Goal: Communication & Community: Answer question/provide support

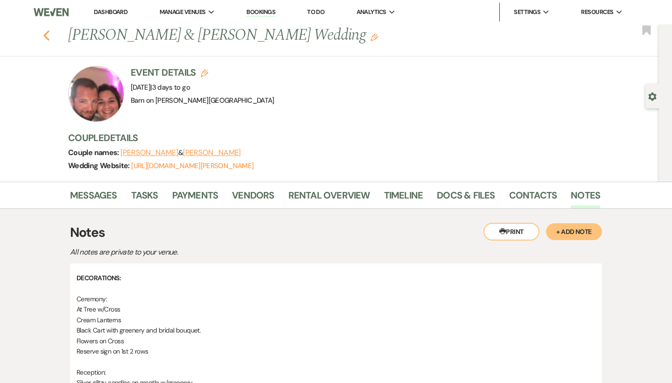
click at [48, 37] on icon "Previous" at bounding box center [46, 35] width 7 height 11
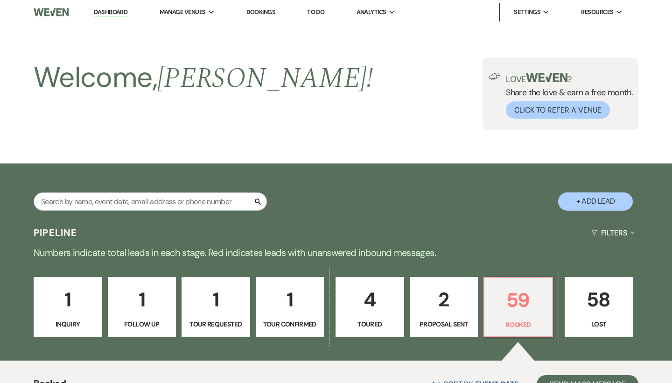
scroll to position [319, 0]
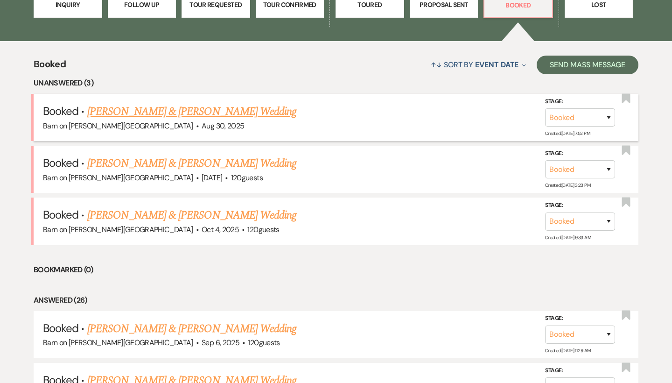
click at [169, 112] on link "[PERSON_NAME] & [PERSON_NAME] Wedding" at bounding box center [191, 111] width 209 height 17
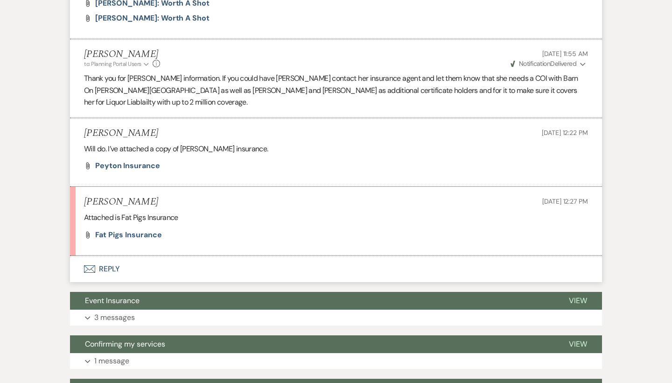
scroll to position [539, 0]
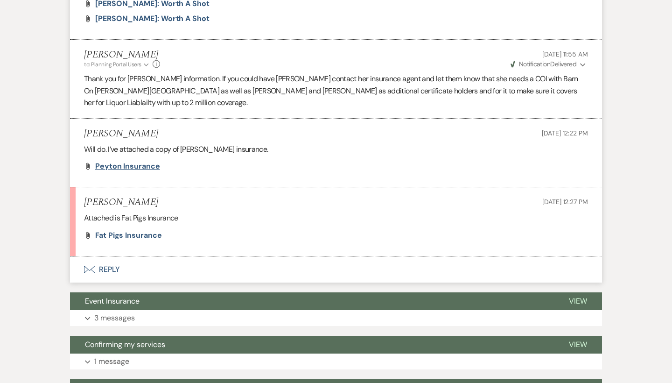
click at [149, 161] on span "Peyton Insurance" at bounding box center [127, 166] width 65 height 10
click at [144, 230] on span "Fat Pigs Insurance" at bounding box center [128, 235] width 67 height 10
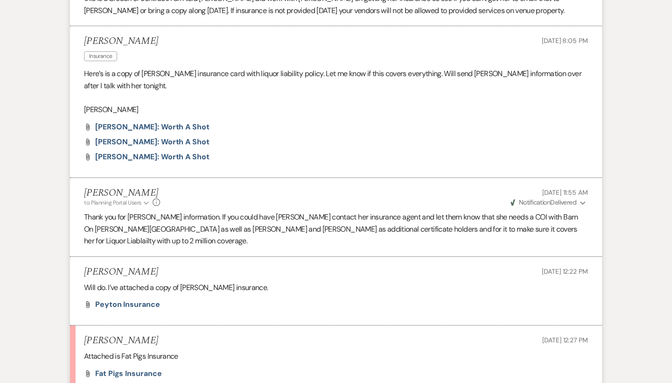
scroll to position [400, 0]
click at [187, 152] on span "[PERSON_NAME]: Worth a Shot" at bounding box center [152, 157] width 114 height 10
click at [120, 137] on span "[PERSON_NAME]: Worth a Shot" at bounding box center [152, 142] width 114 height 10
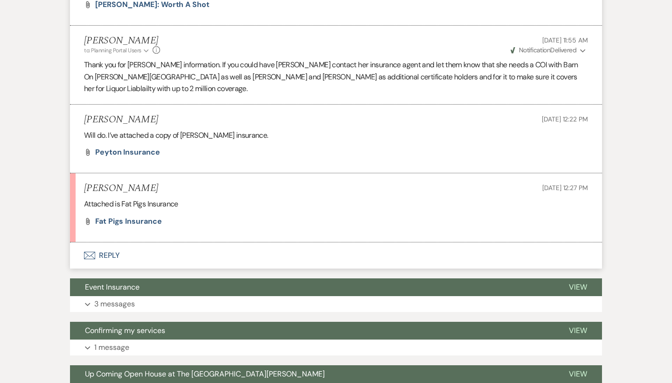
scroll to position [555, 0]
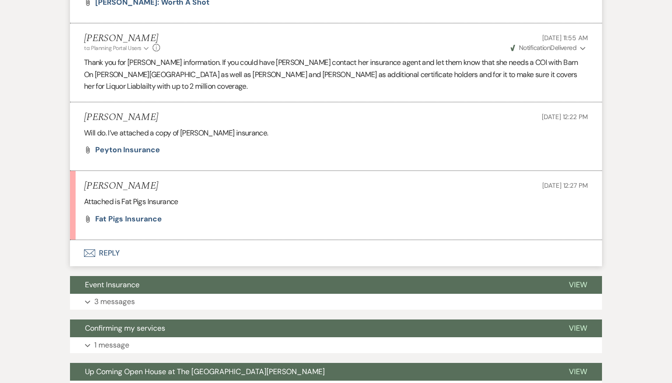
click at [113, 240] on button "Envelope Reply" at bounding box center [336, 253] width 532 height 26
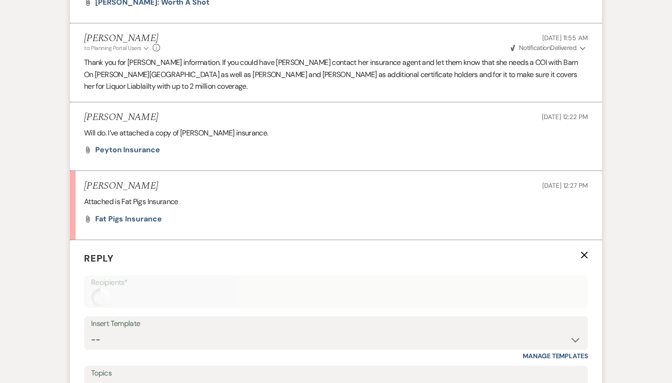
scroll to position [723, 0]
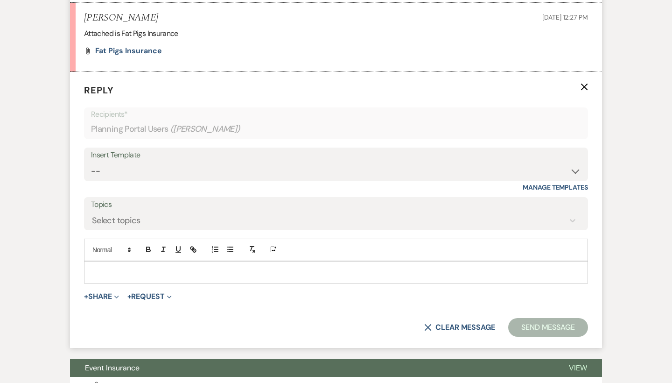
click at [167, 267] on p at bounding box center [336, 272] width 489 height 10
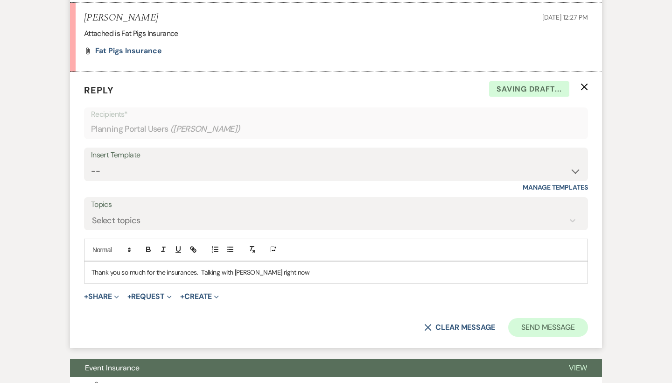
click at [541, 318] on button "Send Message" at bounding box center [549, 327] width 80 height 19
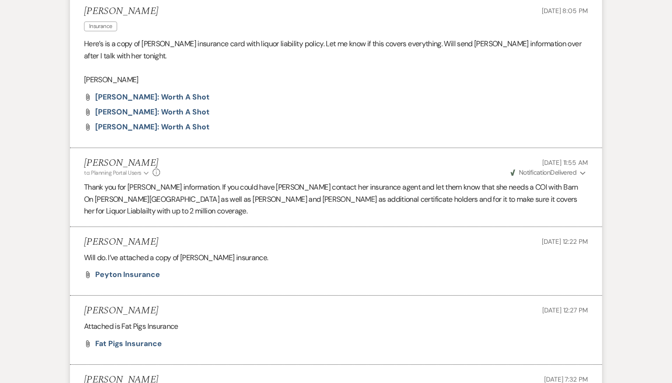
scroll to position [430, 0]
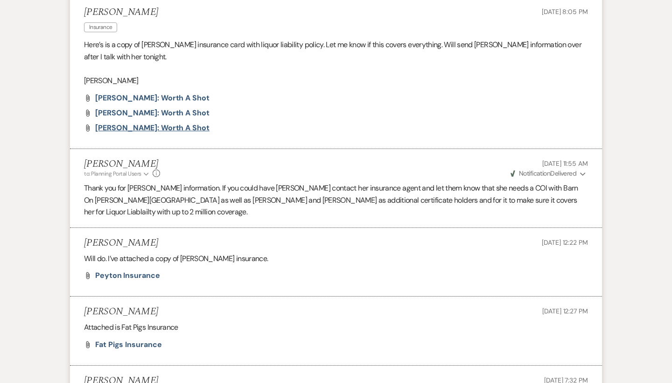
click at [202, 124] on span "[PERSON_NAME]: Worth a Shot" at bounding box center [152, 128] width 114 height 10
click at [134, 108] on span "[PERSON_NAME]: Worth a Shot" at bounding box center [152, 113] width 114 height 10
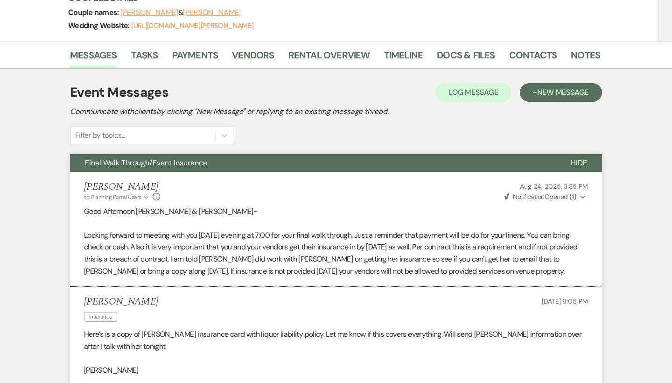
scroll to position [139, 0]
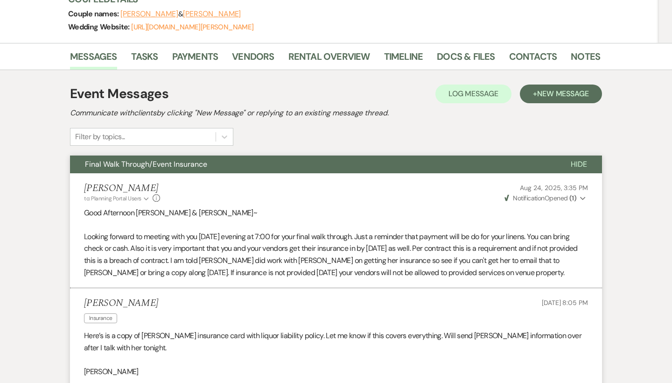
click at [584, 162] on span "Hide" at bounding box center [579, 164] width 16 height 10
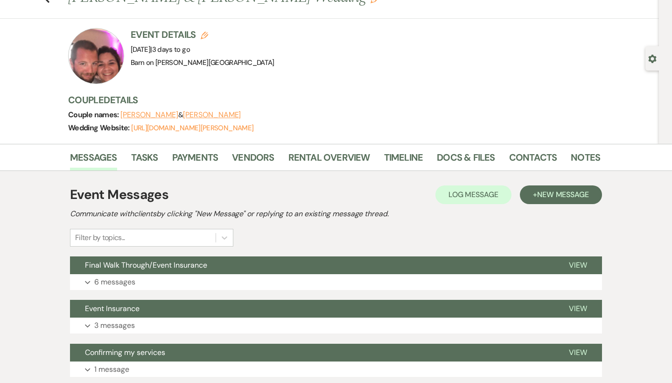
scroll to position [31, 0]
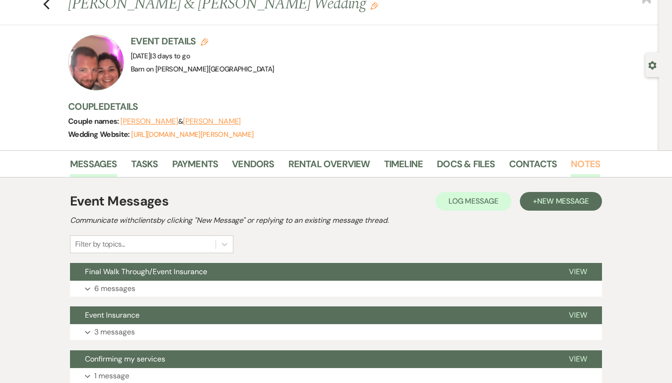
click at [579, 160] on link "Notes" at bounding box center [585, 166] width 29 height 21
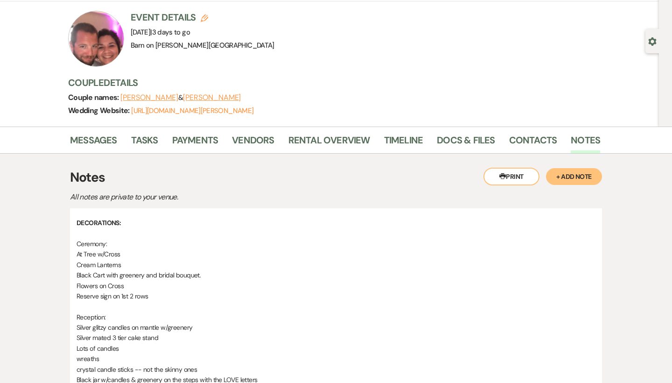
scroll to position [50, 0]
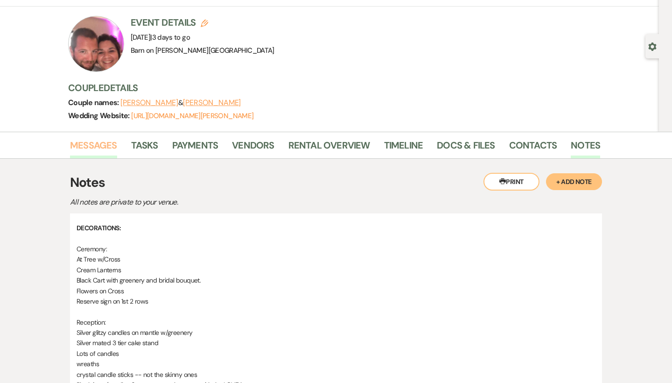
click at [94, 145] on link "Messages" at bounding box center [93, 148] width 47 height 21
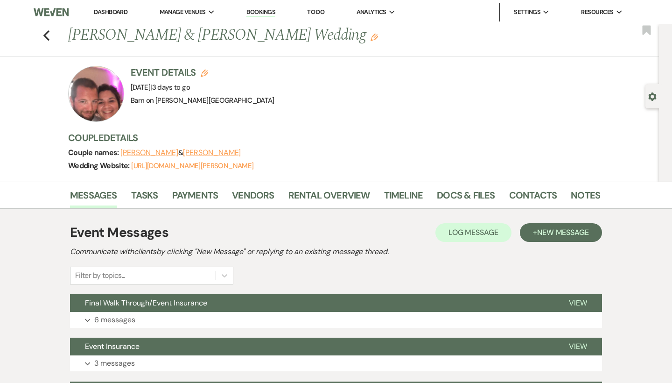
click at [48, 27] on div "Previous [PERSON_NAME] & [PERSON_NAME] Wedding Edit Bookmark" at bounding box center [327, 40] width 664 height 32
click at [47, 36] on icon "Previous" at bounding box center [46, 35] width 7 height 11
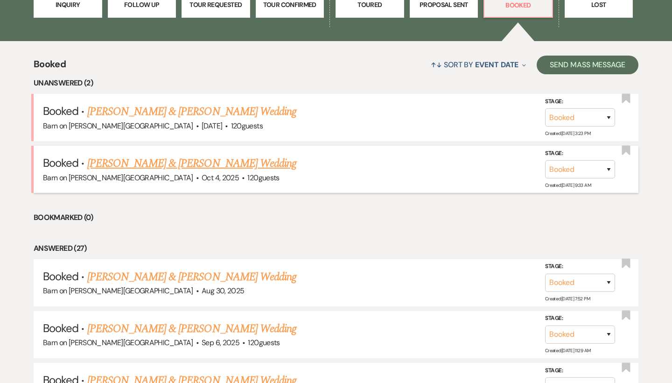
click at [228, 159] on link "[PERSON_NAME] & [PERSON_NAME] Wedding" at bounding box center [191, 163] width 209 height 17
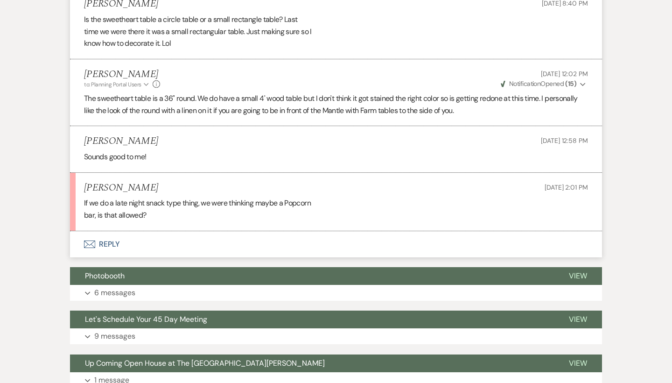
scroll to position [583, 0]
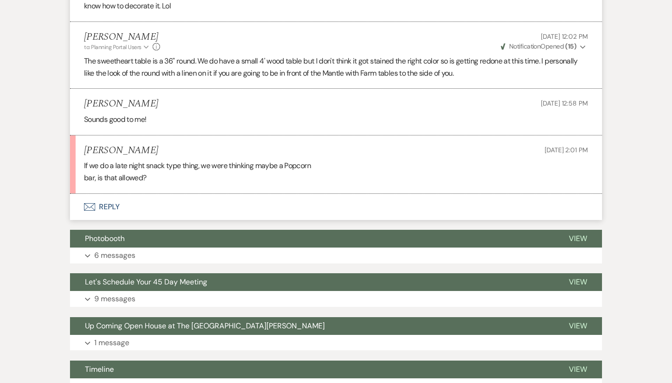
click at [116, 198] on button "Envelope Reply" at bounding box center [336, 207] width 532 height 26
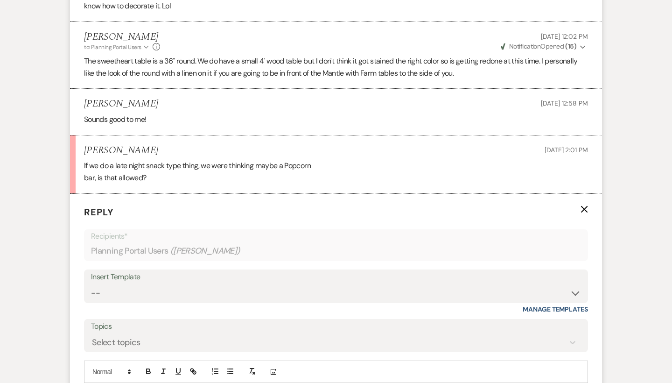
scroll to position [716, 0]
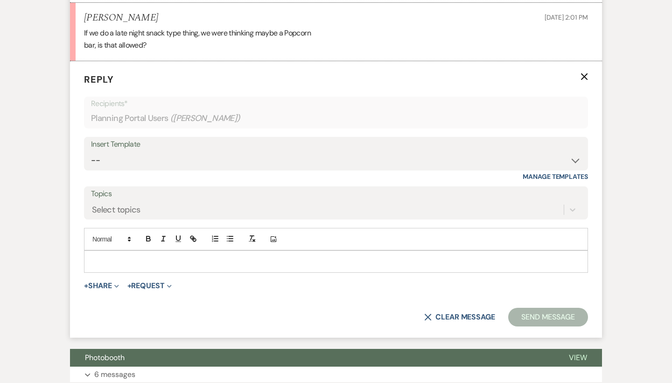
click at [129, 256] on p at bounding box center [336, 261] width 489 height 10
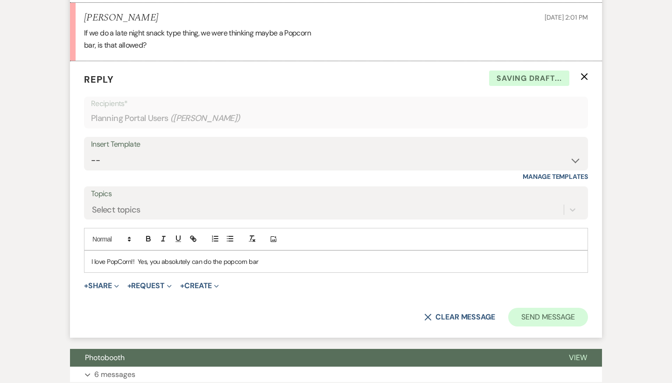
click at [555, 308] on button "Send Message" at bounding box center [549, 317] width 80 height 19
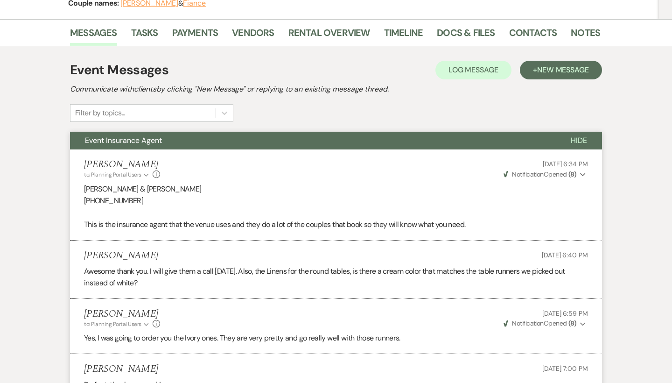
scroll to position [127, 0]
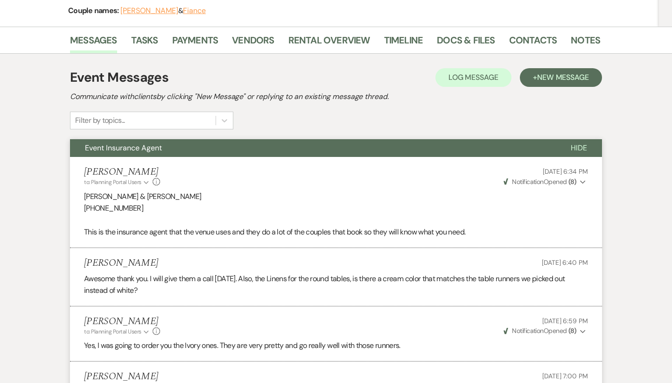
click at [585, 147] on span "Hide" at bounding box center [579, 148] width 16 height 10
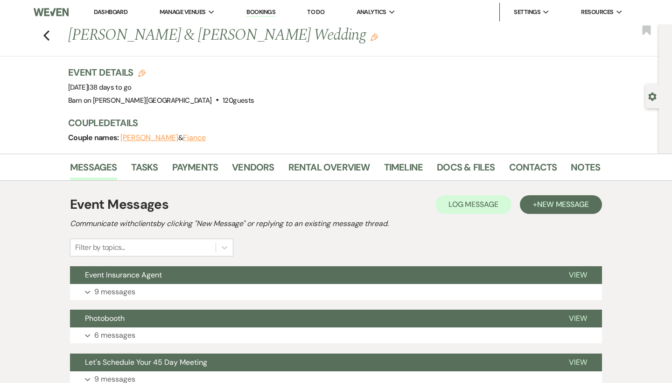
scroll to position [0, 0]
click at [46, 39] on icon "Previous" at bounding box center [46, 35] width 7 height 11
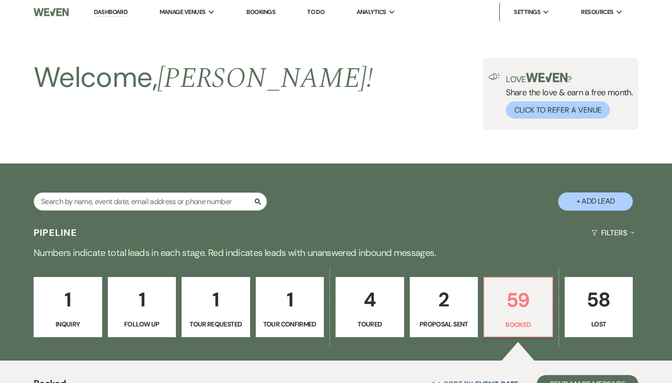
scroll to position [319, 0]
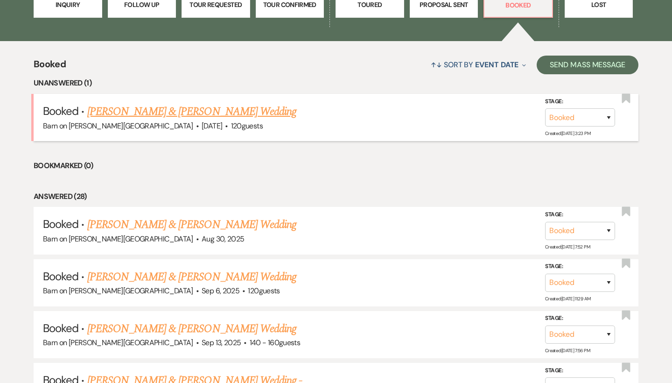
click at [167, 107] on link "[PERSON_NAME] & [PERSON_NAME] Wedding" at bounding box center [191, 111] width 209 height 17
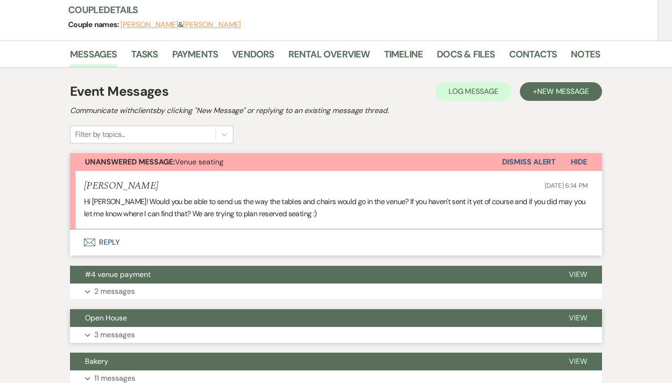
scroll to position [109, 0]
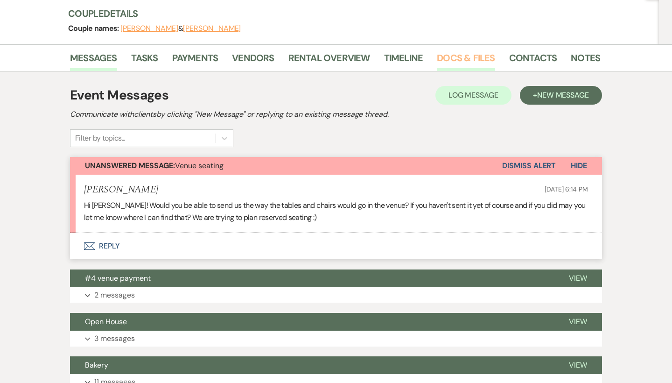
click at [459, 54] on link "Docs & Files" at bounding box center [466, 60] width 58 height 21
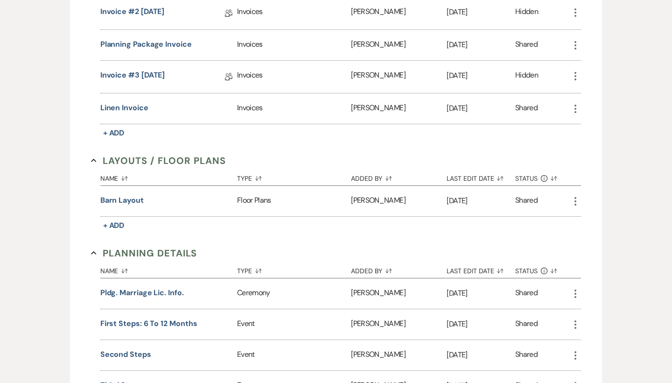
scroll to position [341, 0]
click at [137, 194] on button "Barn Layout" at bounding box center [121, 199] width 43 height 11
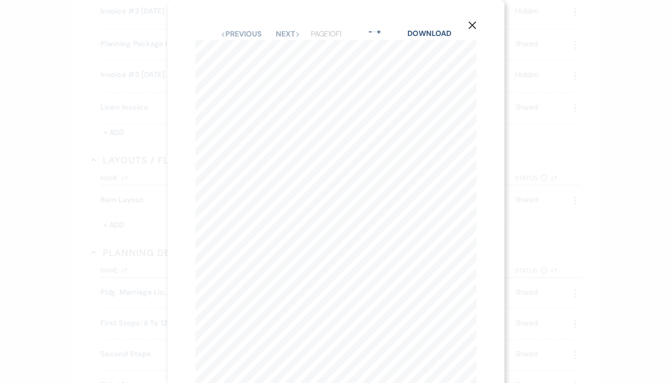
click at [472, 25] on use "button" at bounding box center [472, 24] width 7 height 7
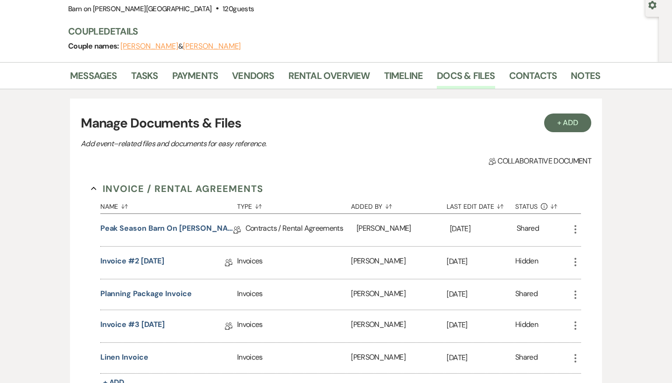
scroll to position [88, 0]
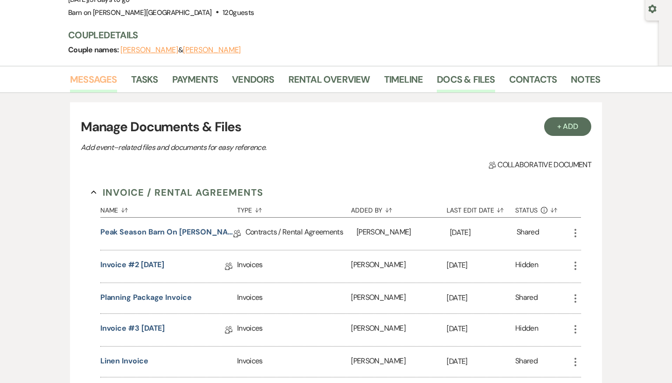
click at [104, 81] on link "Messages" at bounding box center [93, 82] width 47 height 21
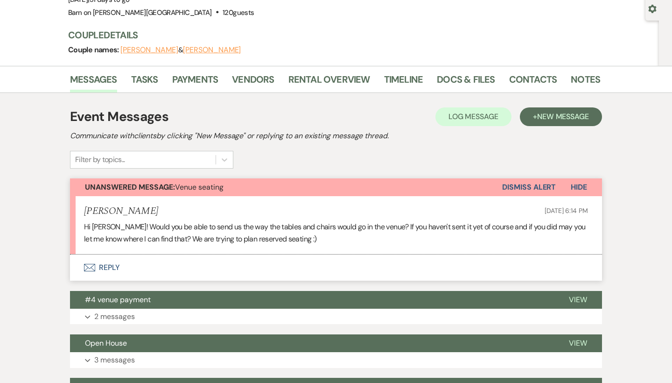
click at [116, 265] on button "Envelope Reply" at bounding box center [336, 268] width 532 height 26
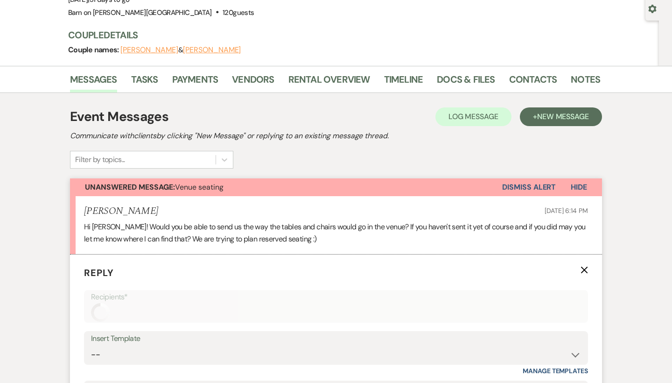
scroll to position [287, 0]
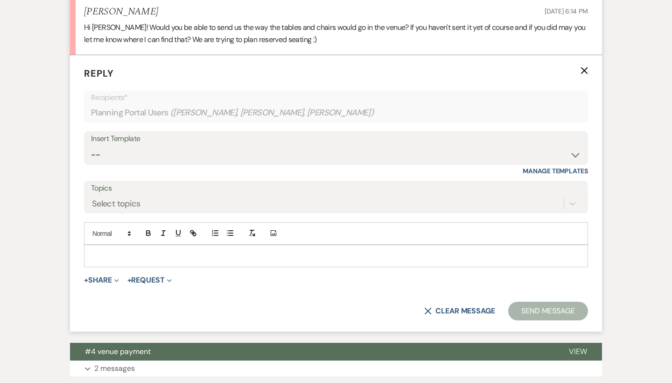
click at [121, 251] on p at bounding box center [336, 256] width 489 height 10
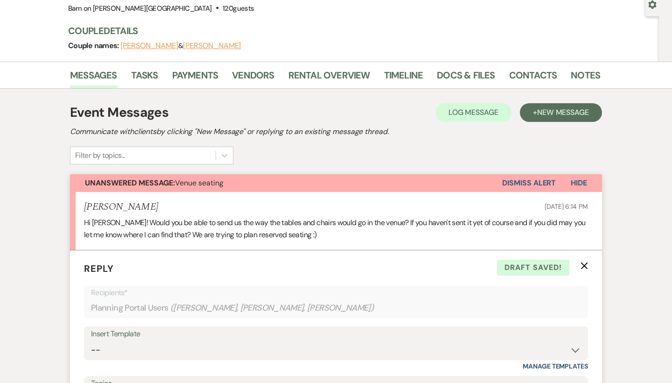
scroll to position [74, 0]
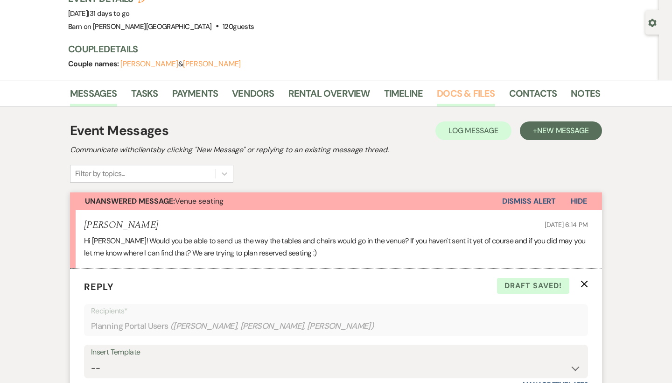
click at [463, 89] on link "Docs & Files" at bounding box center [466, 96] width 58 height 21
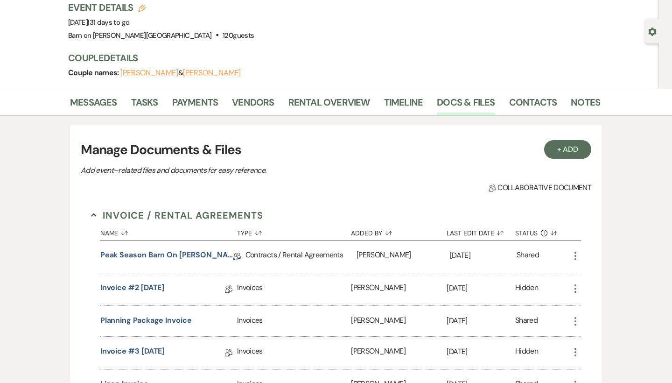
scroll to position [56, 0]
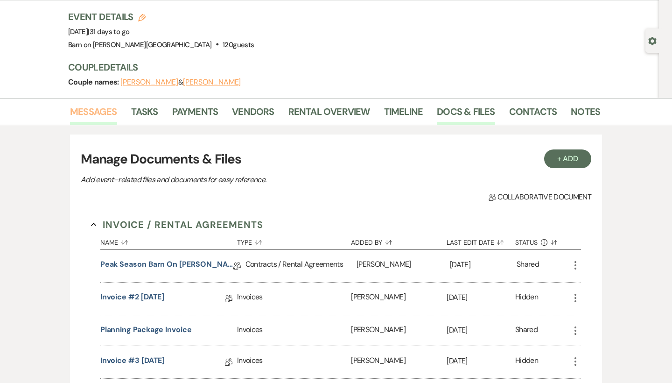
click at [109, 109] on link "Messages" at bounding box center [93, 114] width 47 height 21
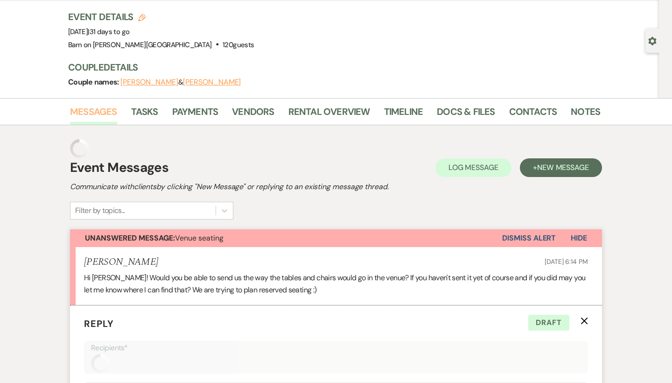
scroll to position [297, 0]
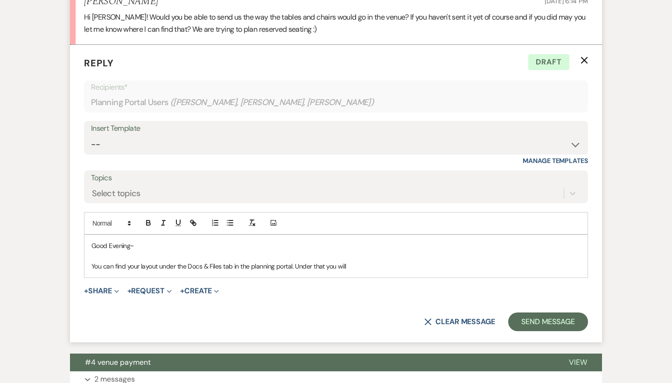
click at [369, 262] on p "You can find your layout under the Docs & Files tab in the planning portal. Und…" at bounding box center [336, 266] width 489 height 10
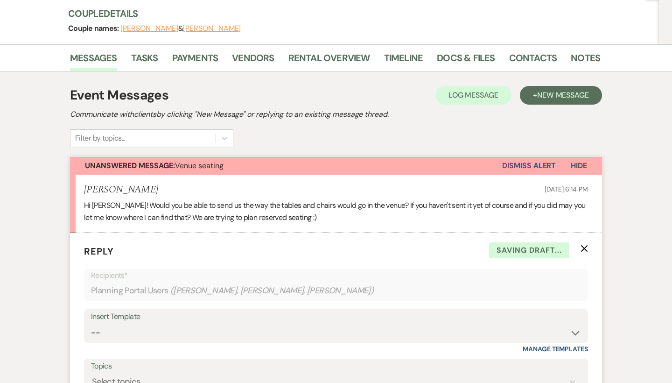
scroll to position [103, 0]
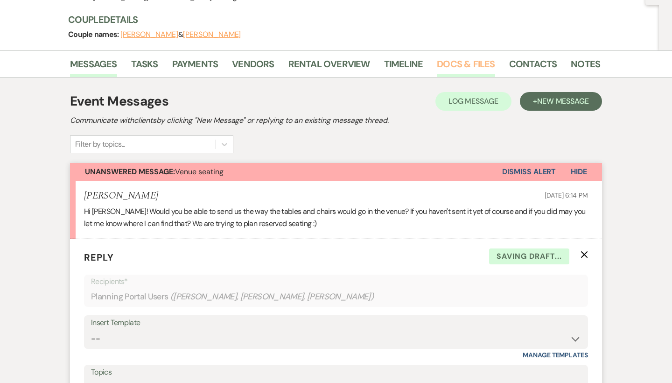
click at [476, 65] on link "Docs & Files" at bounding box center [466, 67] width 58 height 21
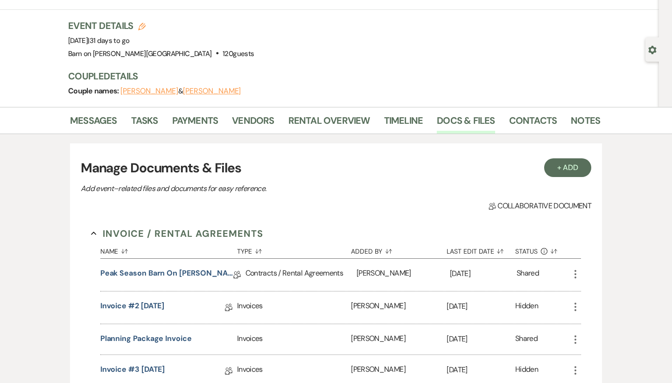
scroll to position [30, 0]
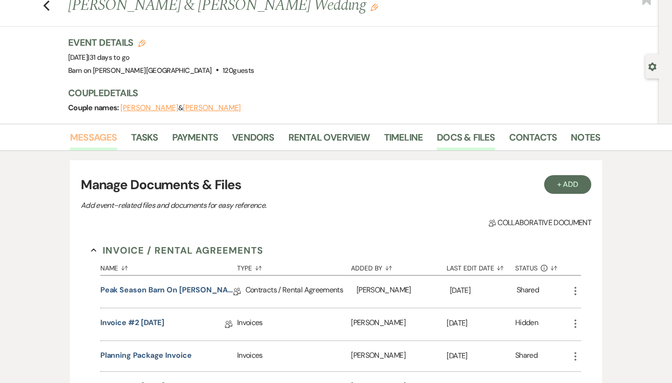
click at [105, 134] on link "Messages" at bounding box center [93, 140] width 47 height 21
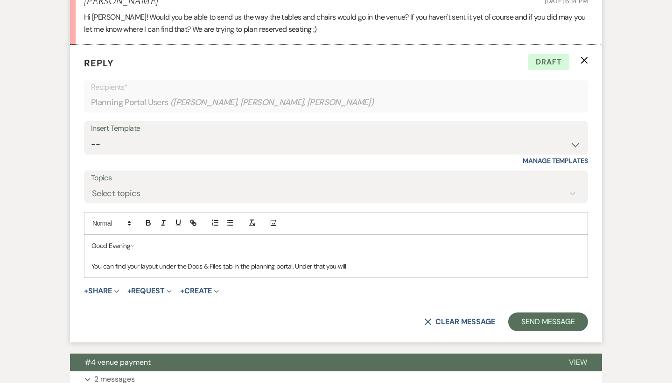
click at [362, 261] on p "You can find your layout under the Docs & Files tab in the planning portal. Und…" at bounding box center [336, 266] width 489 height 10
click at [571, 319] on button "Send Message" at bounding box center [549, 321] width 80 height 19
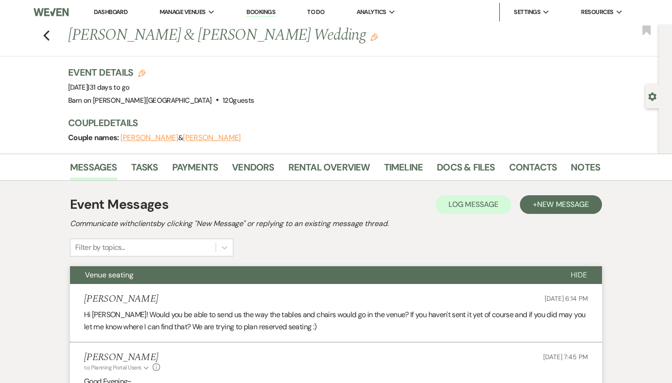
scroll to position [0, 0]
click at [577, 272] on span "Hide" at bounding box center [579, 275] width 16 height 10
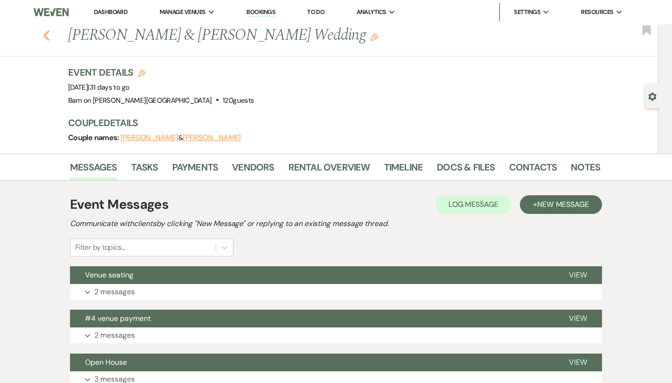
click at [48, 34] on icon "Previous" at bounding box center [46, 35] width 7 height 11
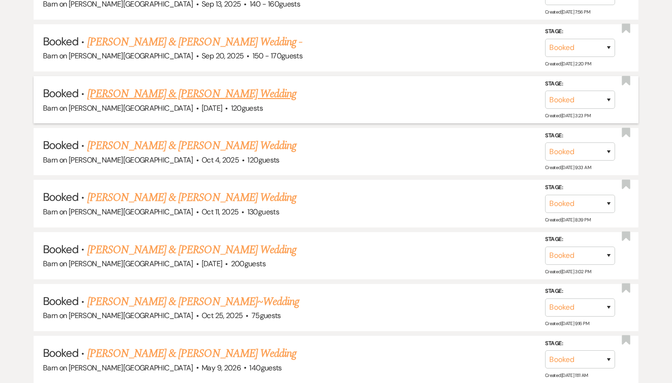
scroll to position [606, 0]
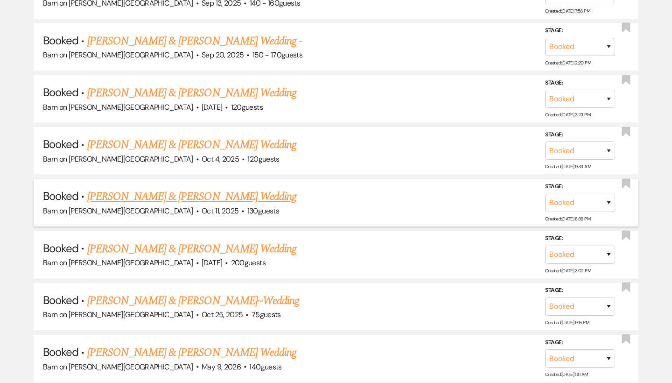
click at [101, 189] on link "[PERSON_NAME] & [PERSON_NAME] Wedding" at bounding box center [191, 196] width 209 height 17
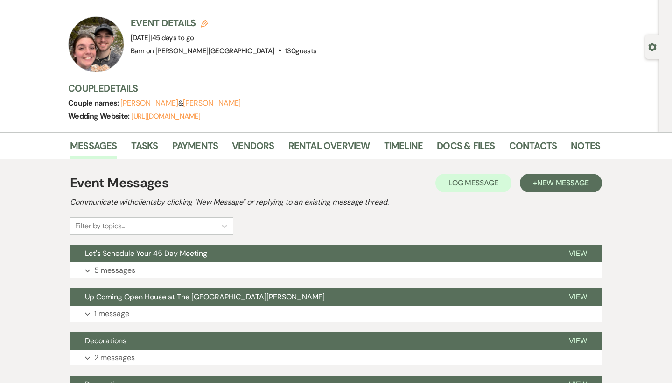
scroll to position [44, 0]
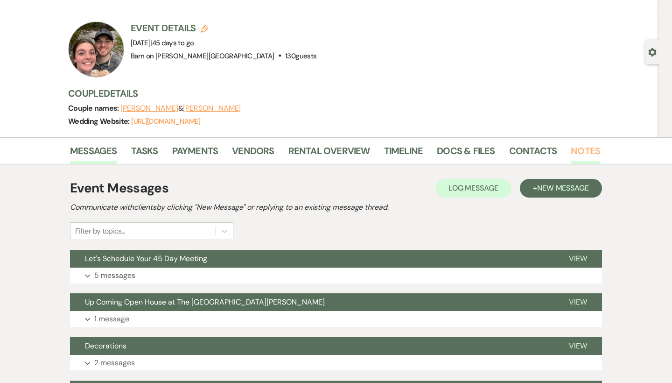
click at [580, 153] on link "Notes" at bounding box center [585, 153] width 29 height 21
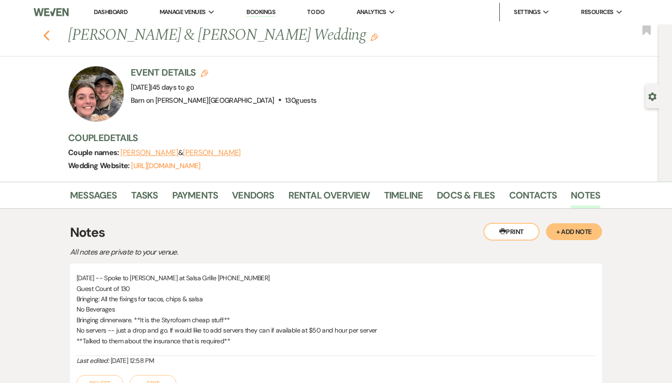
click at [48, 34] on icon "Previous" at bounding box center [46, 35] width 7 height 11
